Goal: Navigation & Orientation: Find specific page/section

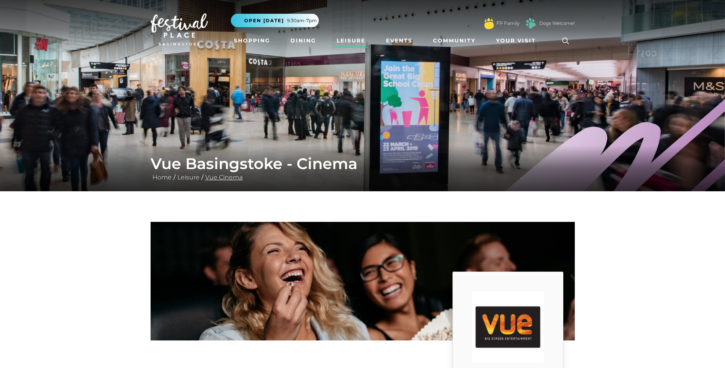
click at [213, 176] on link "Vue Cinema" at bounding box center [223, 177] width 41 height 7
